Goal: Information Seeking & Learning: Understand process/instructions

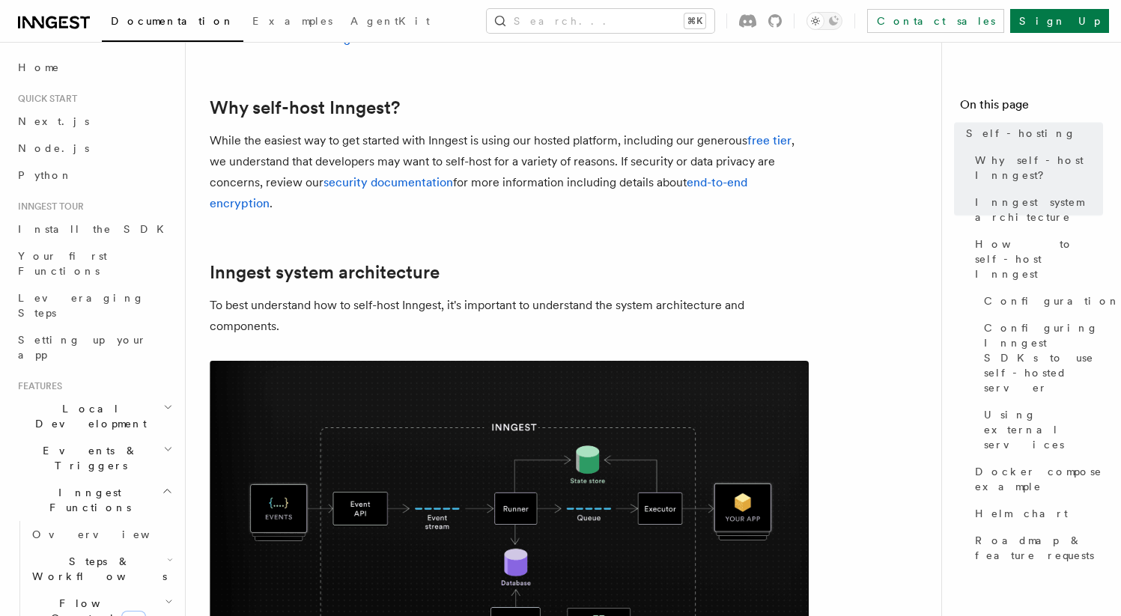
scroll to position [276, 0]
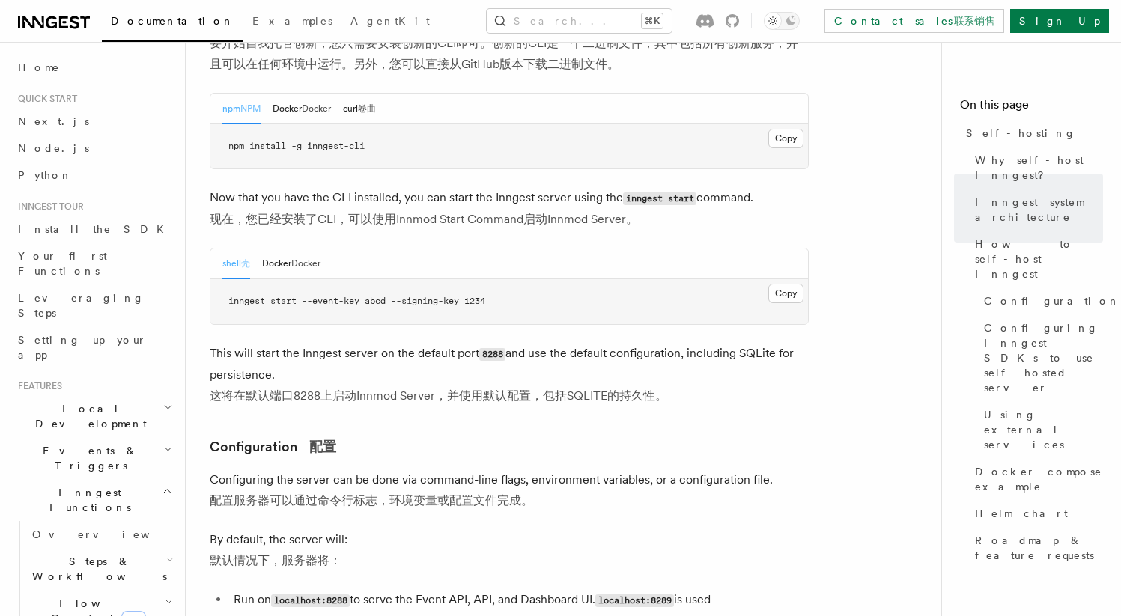
scroll to position [2394, 0]
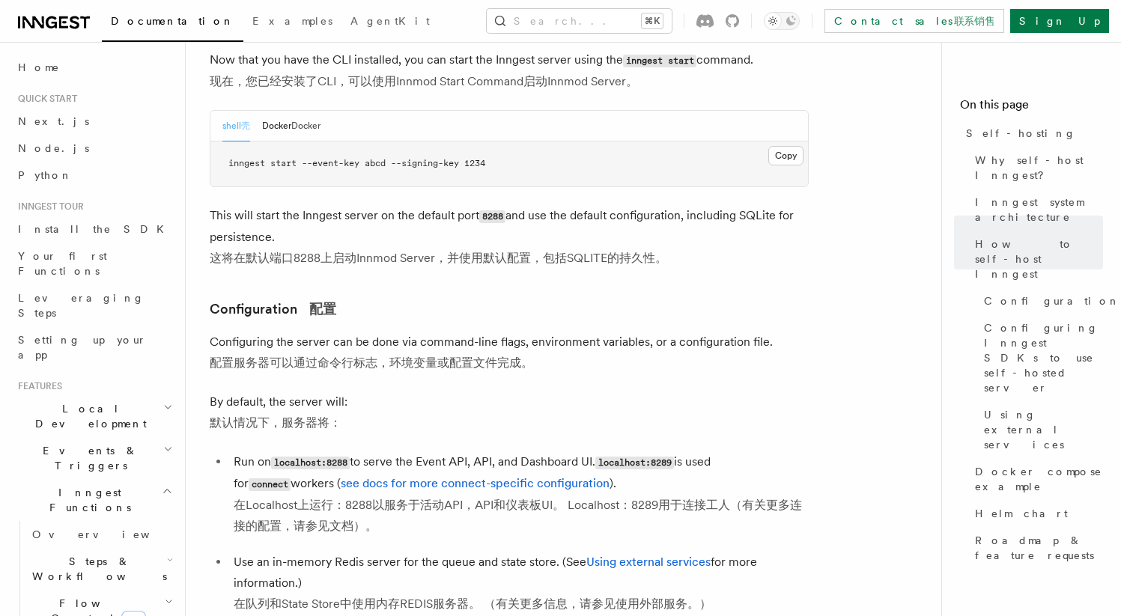
click at [340, 13] on span "docker pull inngest/inngest" at bounding box center [299, 8] width 142 height 10
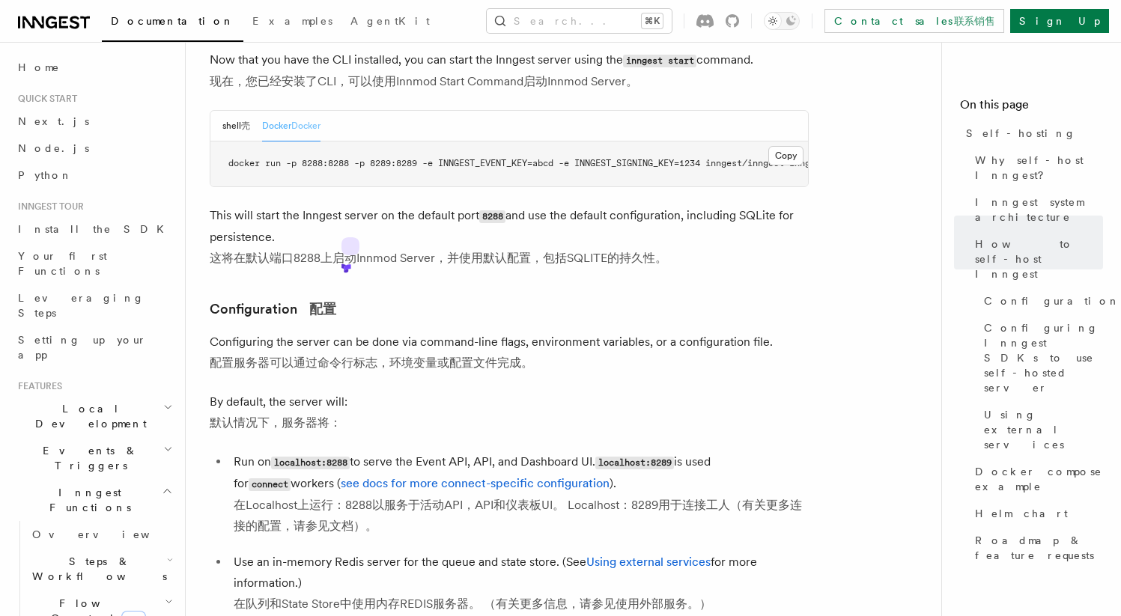
click at [340, 13] on span "docker pull inngest/inngest" at bounding box center [299, 8] width 142 height 10
copy article "docker pull inngest/inngest"
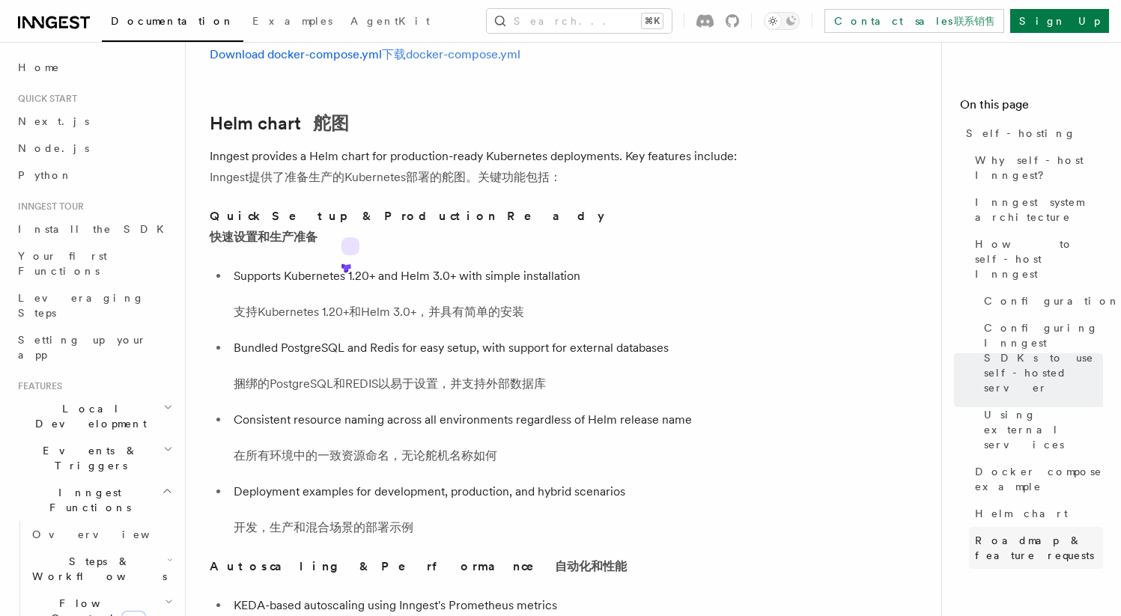
scroll to position [6712, 0]
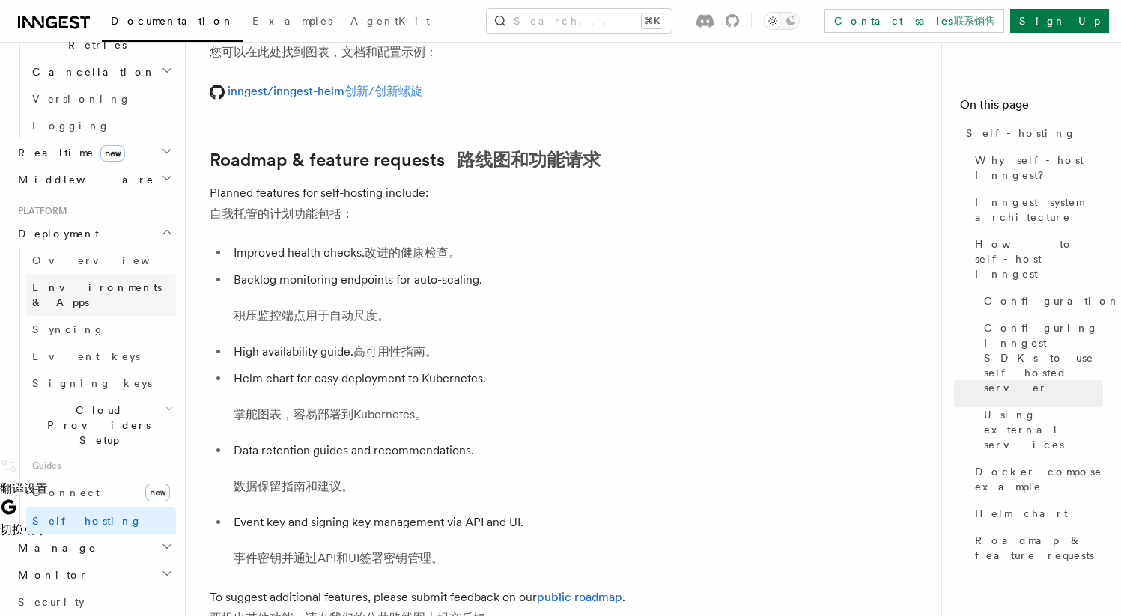
scroll to position [824, 0]
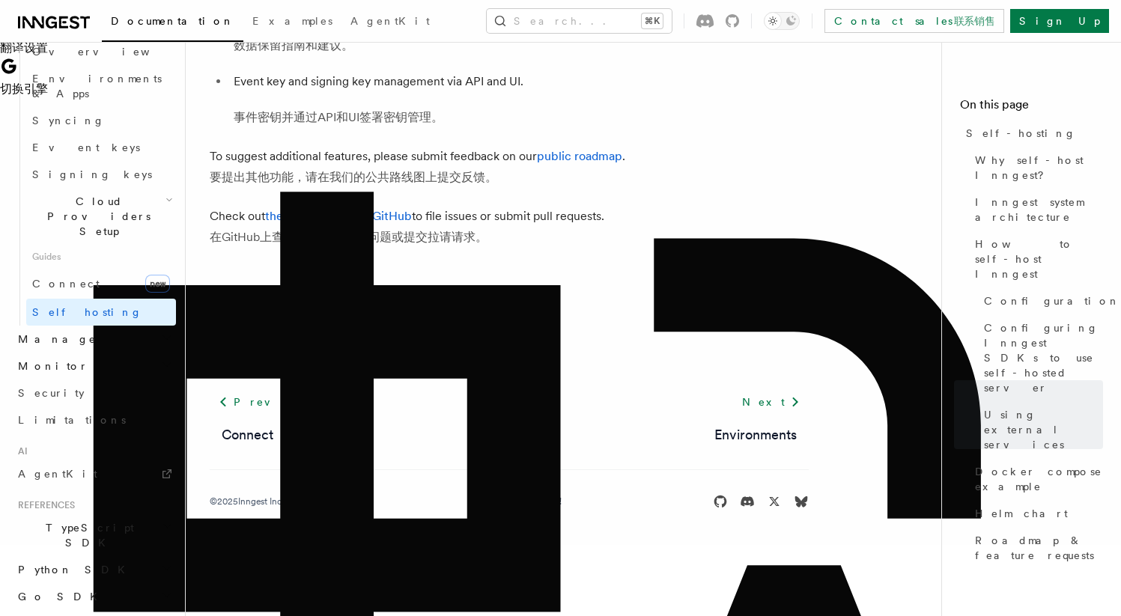
scroll to position [8040, 0]
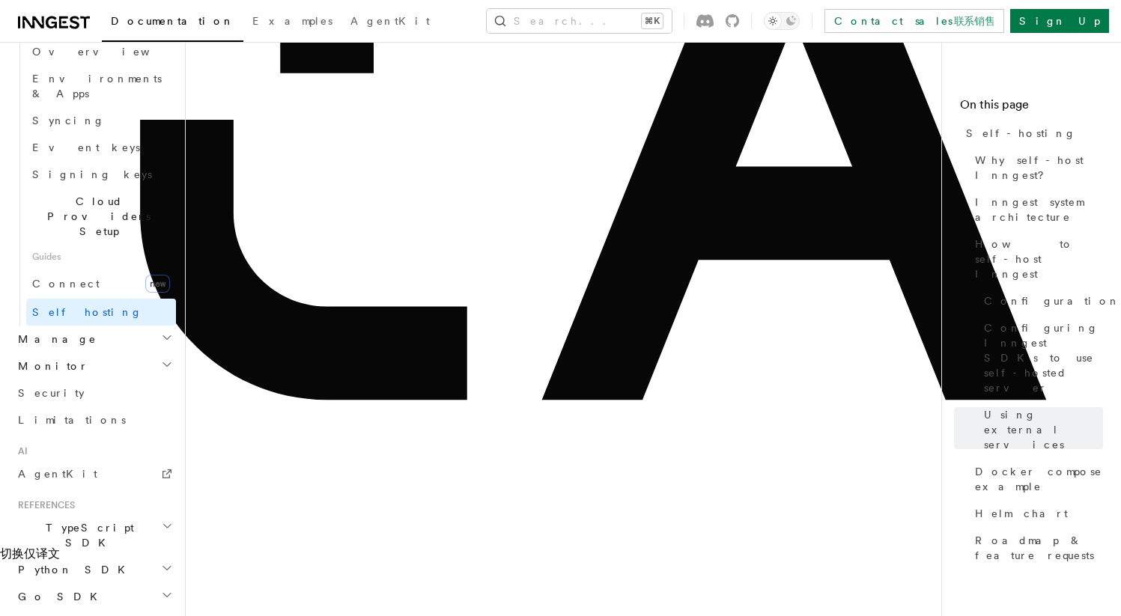
scroll to position [8719, 0]
